Goal: Navigation & Orientation: Find specific page/section

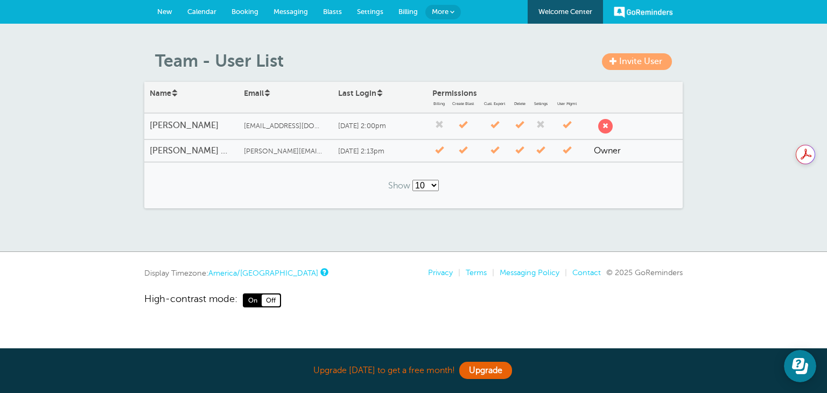
click at [250, 13] on span "Booking" at bounding box center [244, 12] width 27 height 8
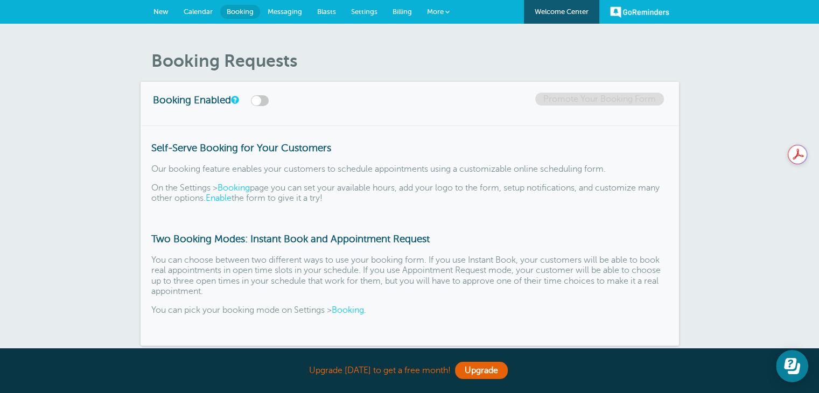
click at [194, 8] on span "Calendar" at bounding box center [198, 12] width 29 height 8
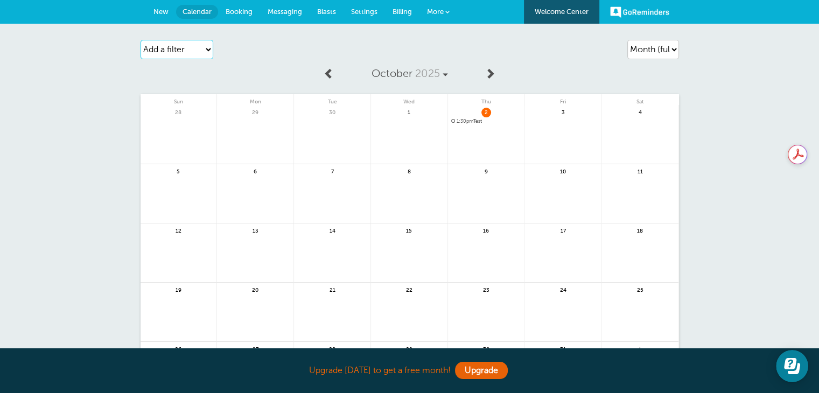
click at [201, 48] on select "Add a filter Customer Search Staff Appointment Status Payment Status" at bounding box center [176, 49] width 73 height 19
click at [669, 48] on select "Agenda Day Week Month (full view) Month (condensed)" at bounding box center [653, 49] width 52 height 19
click at [440, 14] on span "More" at bounding box center [435, 12] width 17 height 8
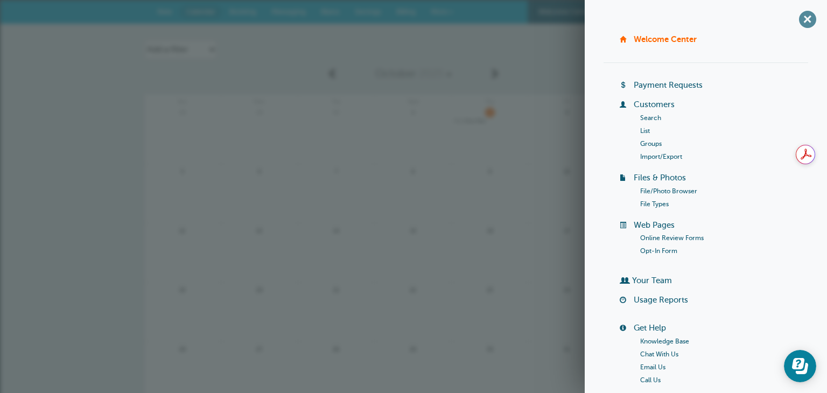
click at [799, 16] on span "+" at bounding box center [807, 19] width 24 height 24
